Goal: Information Seeking & Learning: Learn about a topic

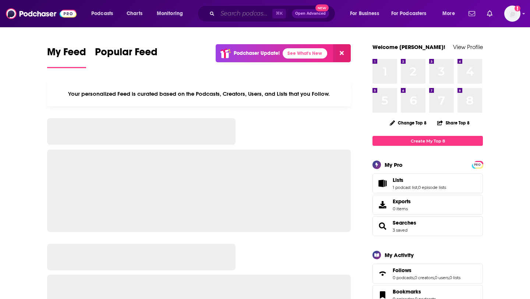
click at [250, 16] on input "Search podcasts, credits, & more..." at bounding box center [245, 14] width 55 height 12
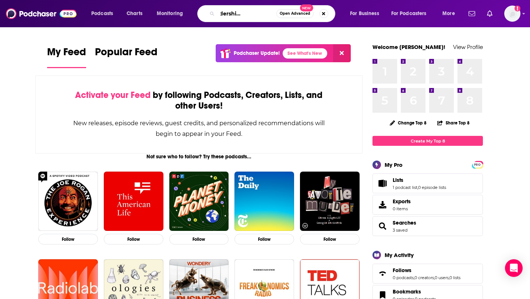
scroll to position [0, 35]
type input "curious leadership with [PERSON_NAME]"
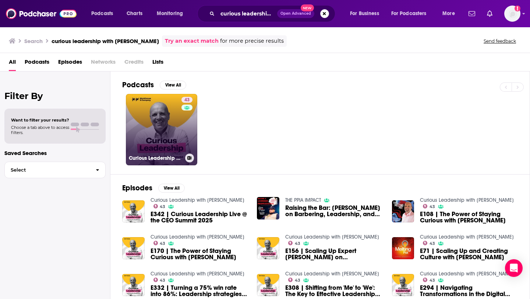
click at [171, 143] on link "43 Curious Leadership with [PERSON_NAME]" at bounding box center [161, 129] width 71 height 71
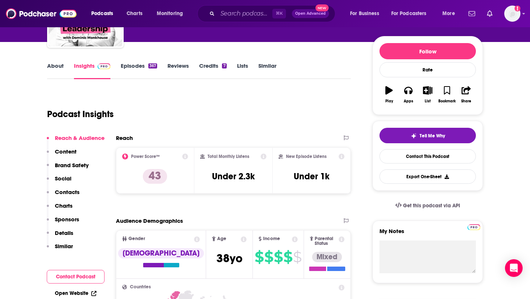
scroll to position [63, 0]
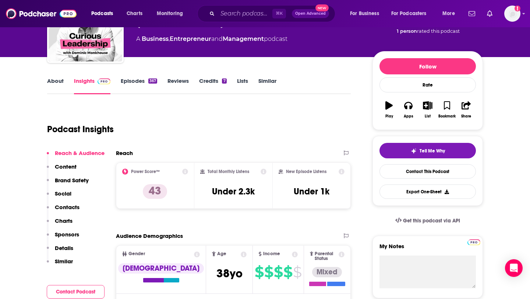
click at [140, 83] on link "Episodes 367" at bounding box center [139, 85] width 36 height 17
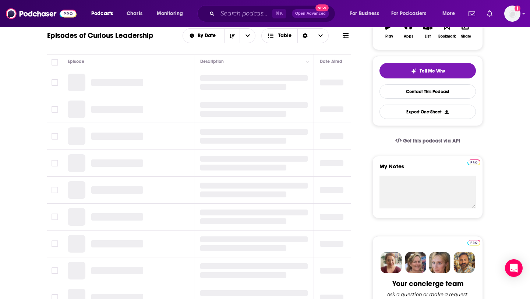
scroll to position [143, 0]
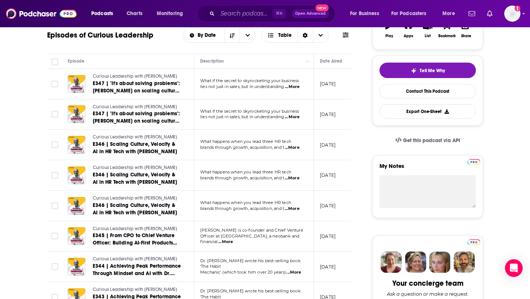
click at [300, 90] on span "...More" at bounding box center [292, 87] width 15 height 6
click at [317, 93] on td "[DATE]" at bounding box center [338, 84] width 48 height 31
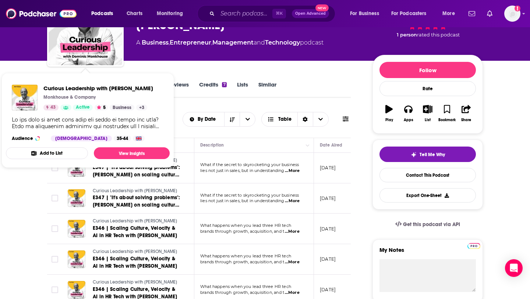
scroll to position [60, 0]
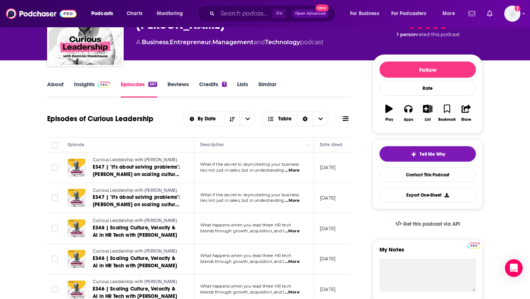
click at [87, 86] on link "Insights" at bounding box center [92, 89] width 36 height 17
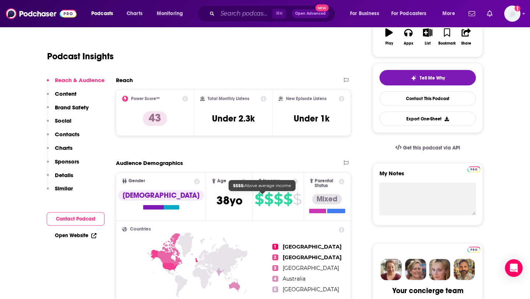
scroll to position [31, 0]
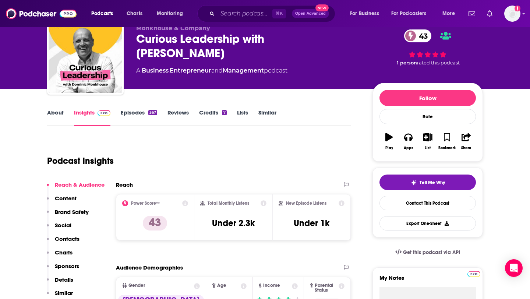
click at [144, 113] on link "Episodes 367" at bounding box center [139, 117] width 36 height 17
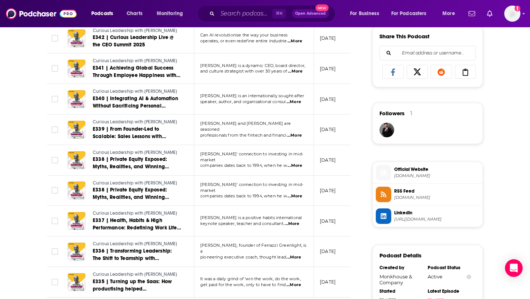
scroll to position [467, 0]
